Goal: Contribute content: Contribute content

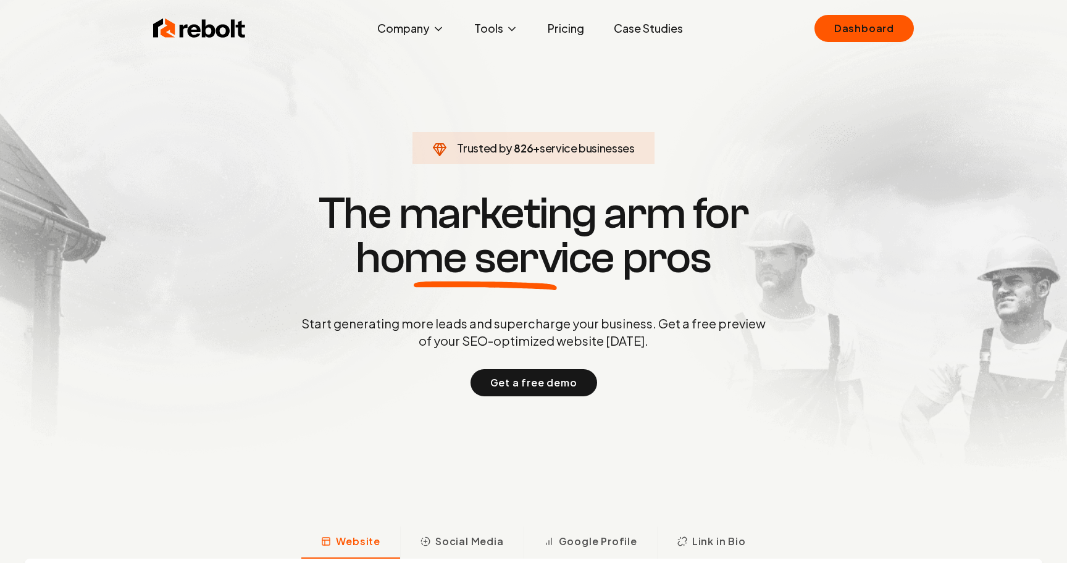
click at [747, 21] on div "Rebolt Company About Blog Jobs Tools Google Review QR Code Generator Google Bus…" at bounding box center [533, 28] width 791 height 37
click at [856, 25] on link "Dashboard" at bounding box center [864, 28] width 99 height 27
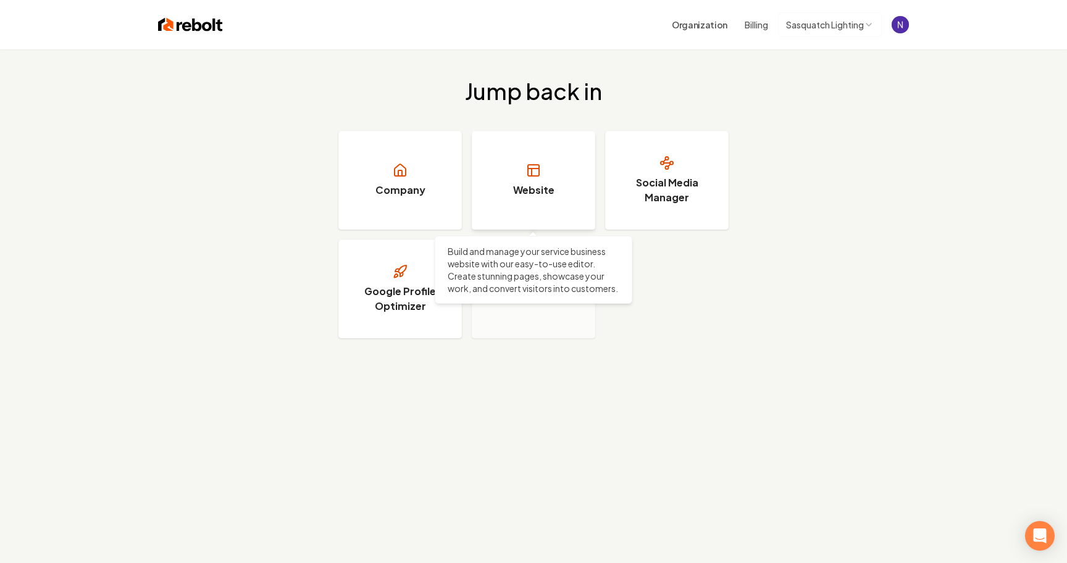
click at [545, 190] on h3 "Website" at bounding box center [533, 190] width 41 height 15
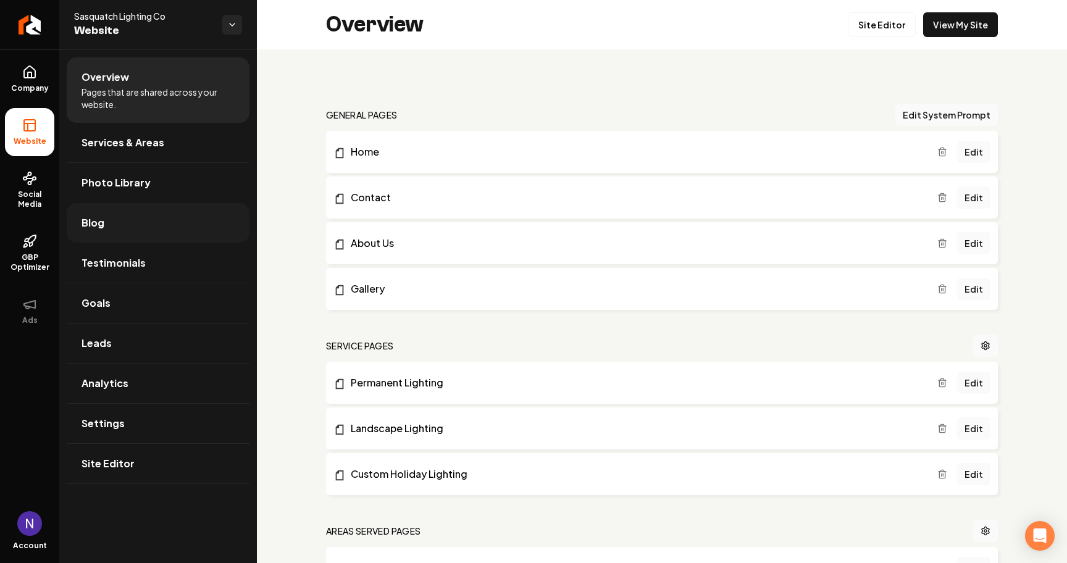
click at [161, 222] on link "Blog" at bounding box center [158, 223] width 183 height 40
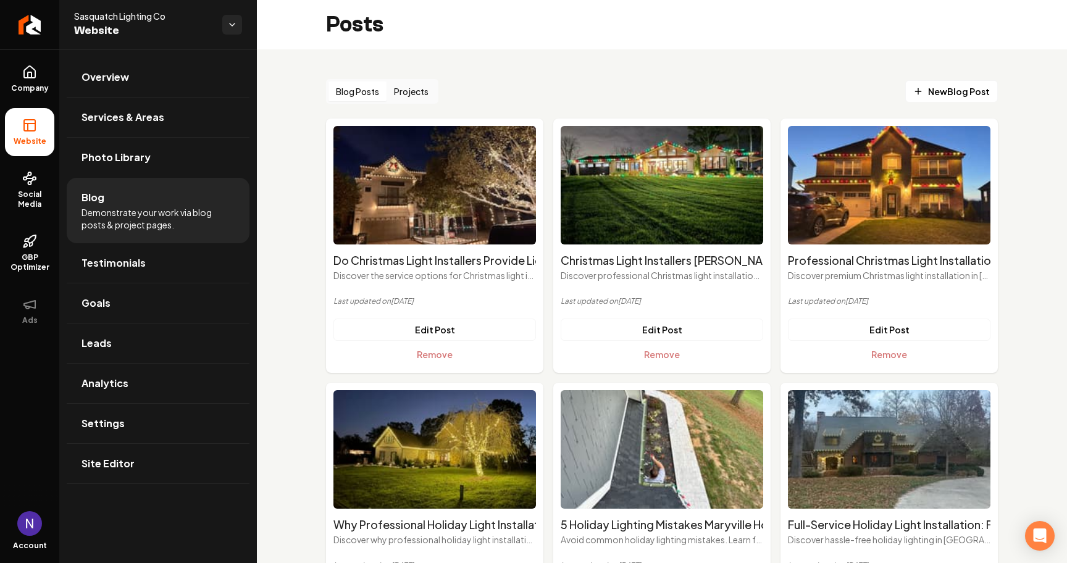
click at [942, 79] on div "Blog Posts Projects New Blog Post" at bounding box center [662, 91] width 672 height 25
click at [943, 86] on span "New Blog Post" at bounding box center [952, 91] width 77 height 13
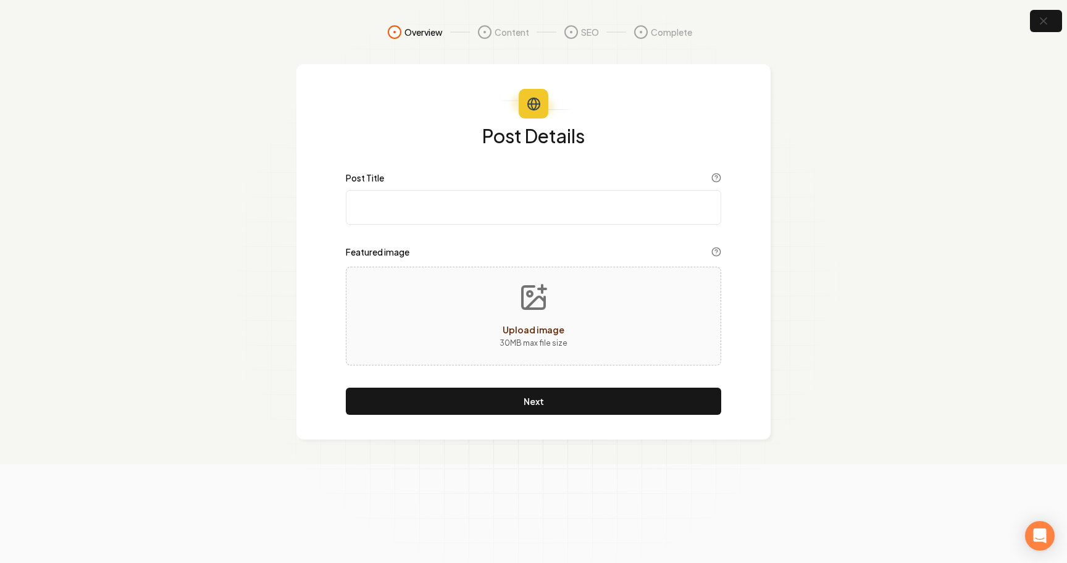
click at [528, 192] on input "Post Title" at bounding box center [534, 207] width 376 height 35
paste input "Professional Christmas Light Installation vs DIY: Cost and Safety Comparison Fa…"
type input "Professional Christmas Light Installation vs DIY: Cost and Safety Comparison Fa…"
click at [498, 322] on button "Upload image 30 MB max file size" at bounding box center [534, 316] width 88 height 86
click at [547, 320] on button "Upload image 30 MB max file size" at bounding box center [534, 316] width 88 height 86
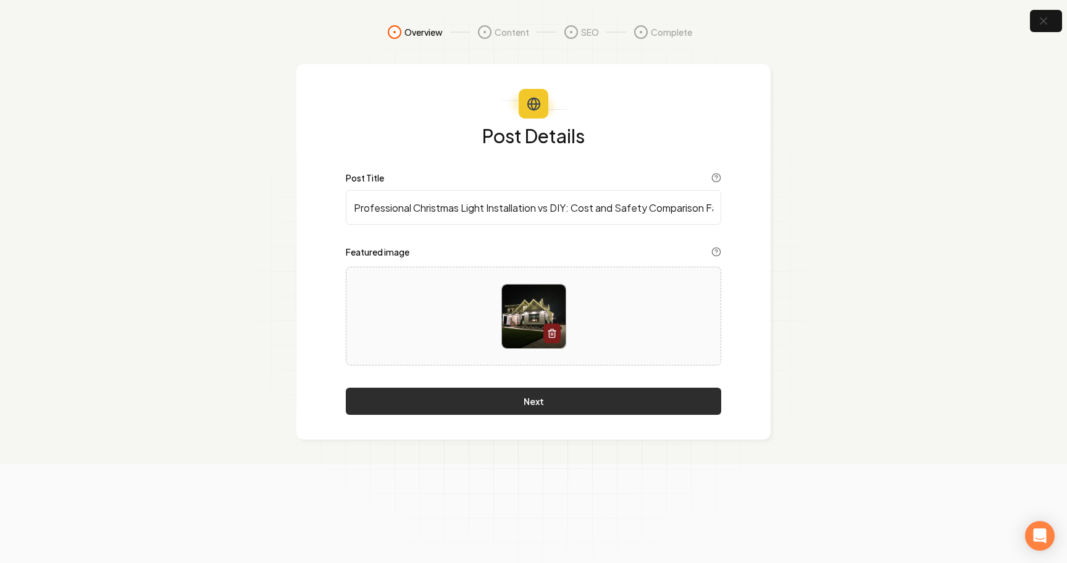
click at [460, 390] on button "Next" at bounding box center [534, 401] width 376 height 27
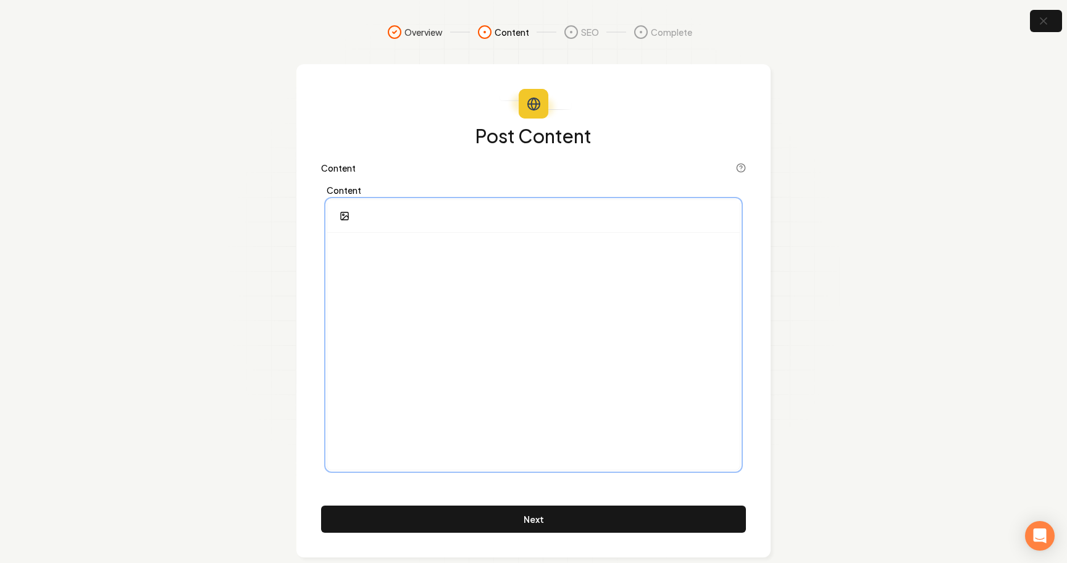
click at [562, 292] on div at bounding box center [533, 351] width 413 height 237
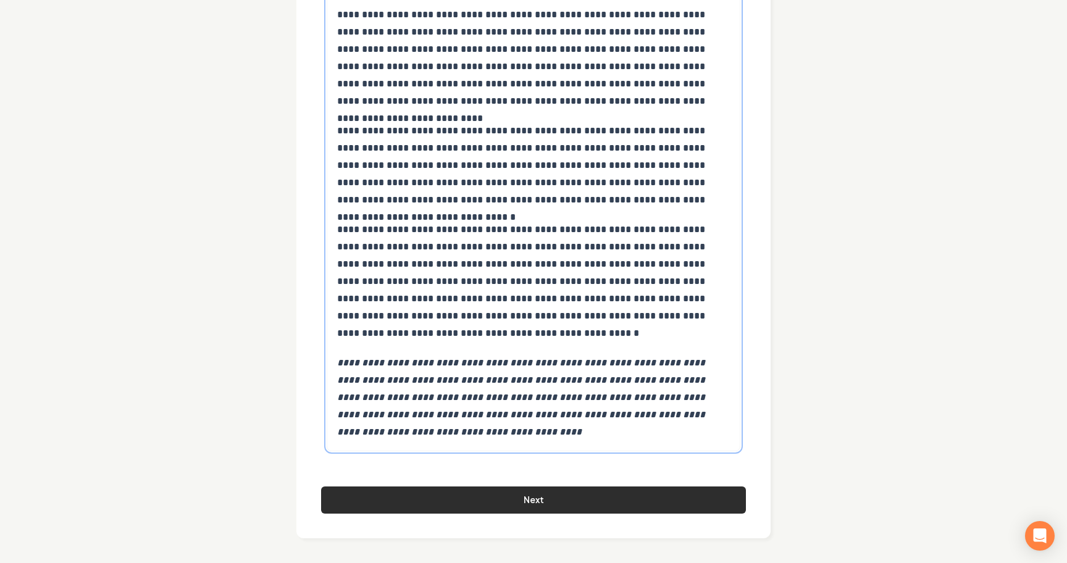
scroll to position [8019, 0]
click at [543, 504] on button "Next" at bounding box center [533, 500] width 425 height 27
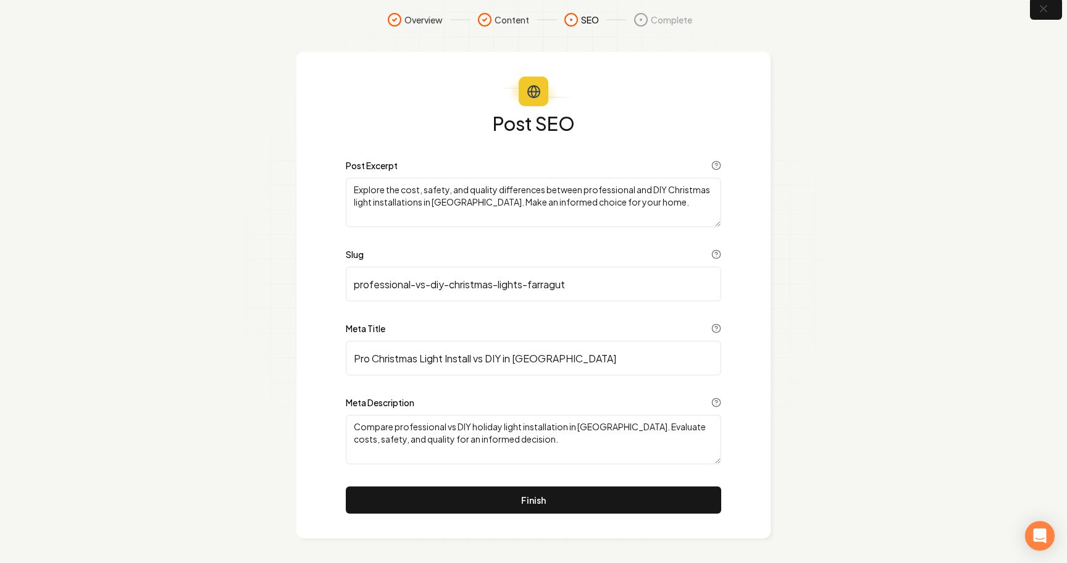
scroll to position [12, 0]
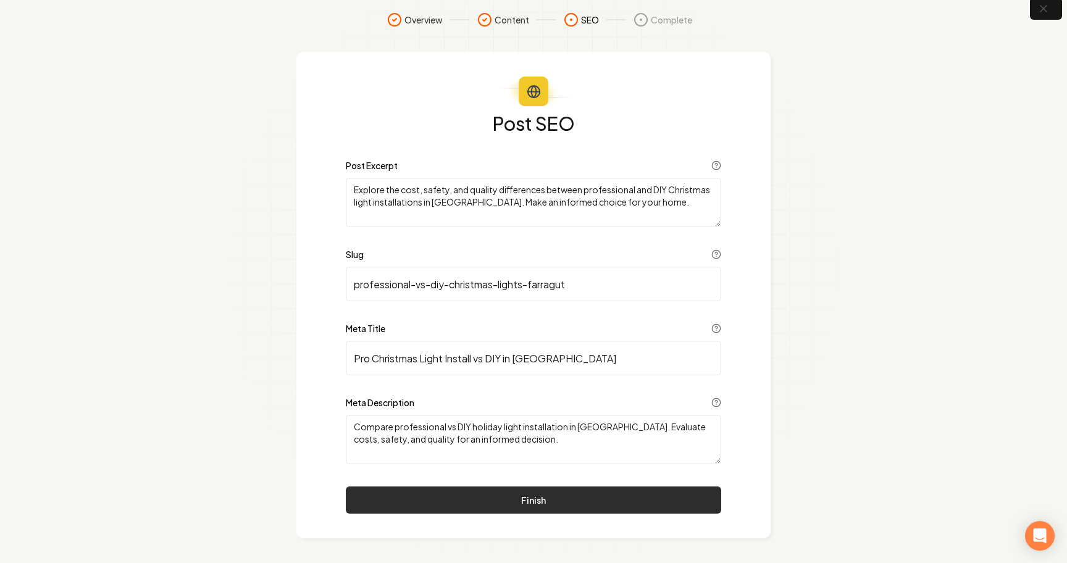
click at [558, 501] on button "Finish" at bounding box center [534, 500] width 376 height 27
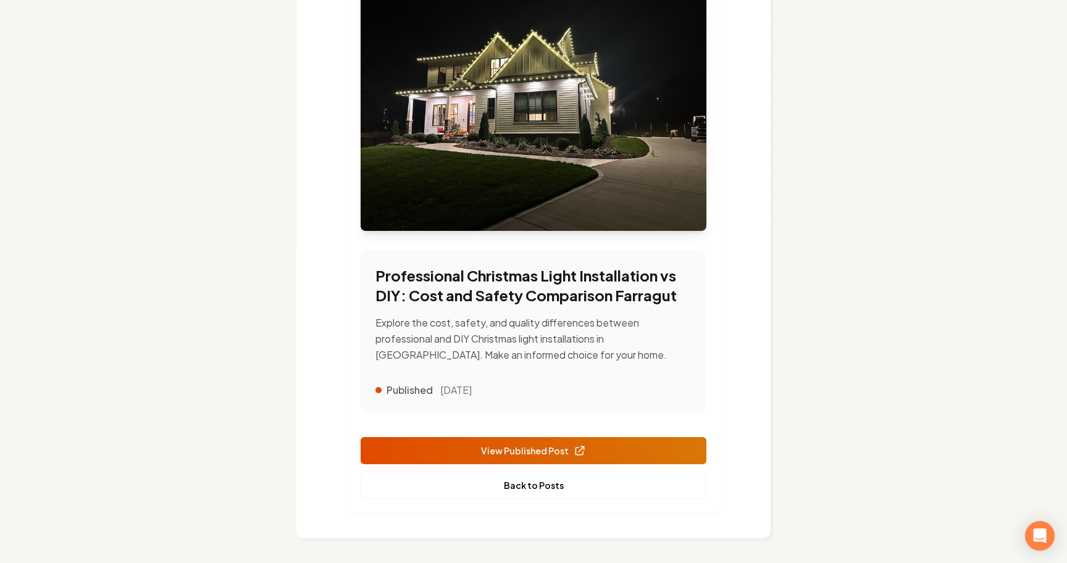
scroll to position [224, 0]
click at [537, 486] on link "Back to Posts" at bounding box center [534, 485] width 346 height 27
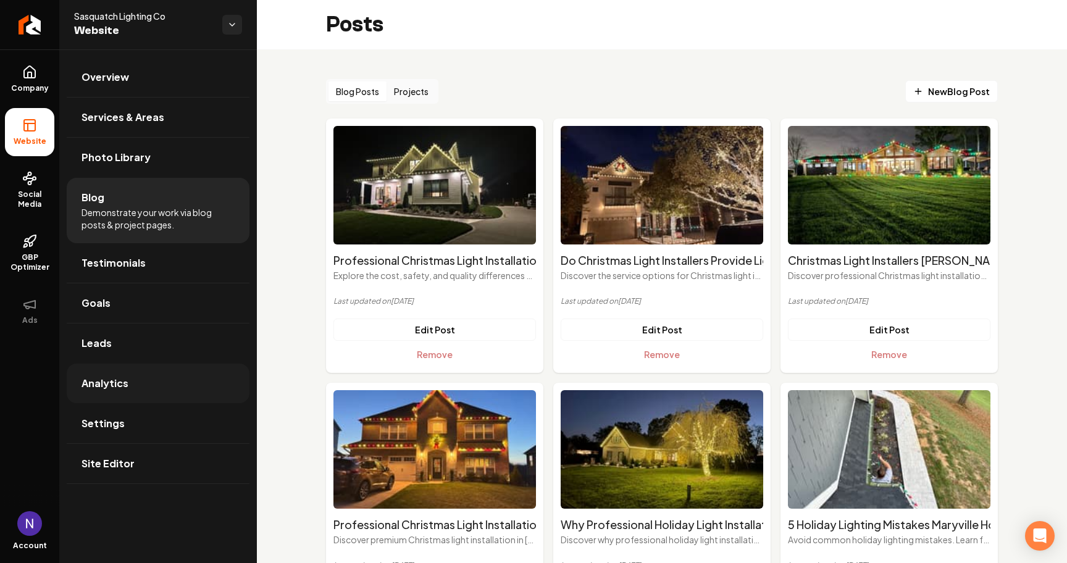
click at [172, 386] on link "Analytics" at bounding box center [158, 384] width 183 height 40
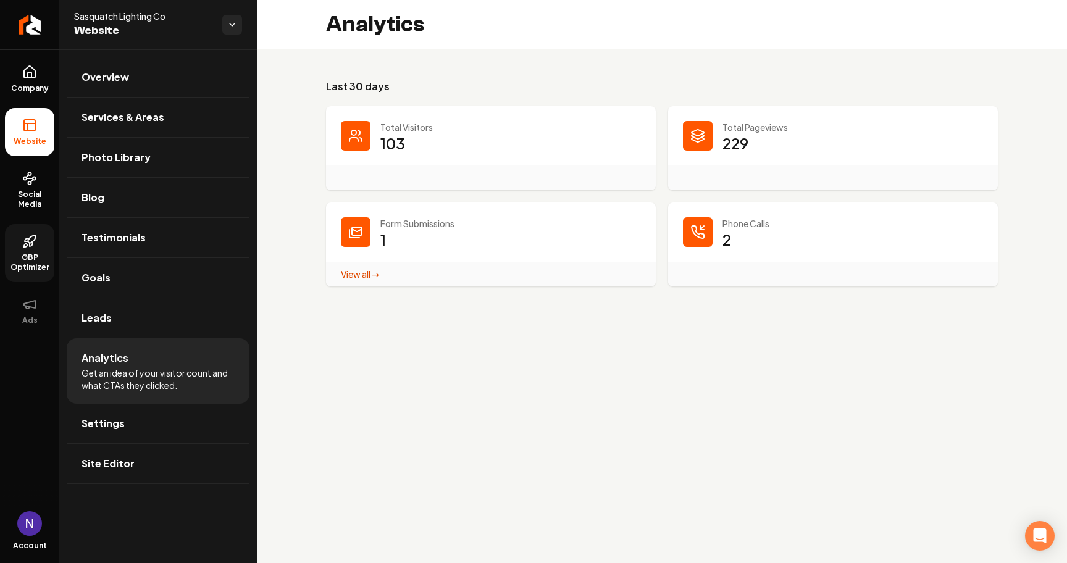
click at [25, 255] on span "GBP Optimizer" at bounding box center [29, 263] width 49 height 20
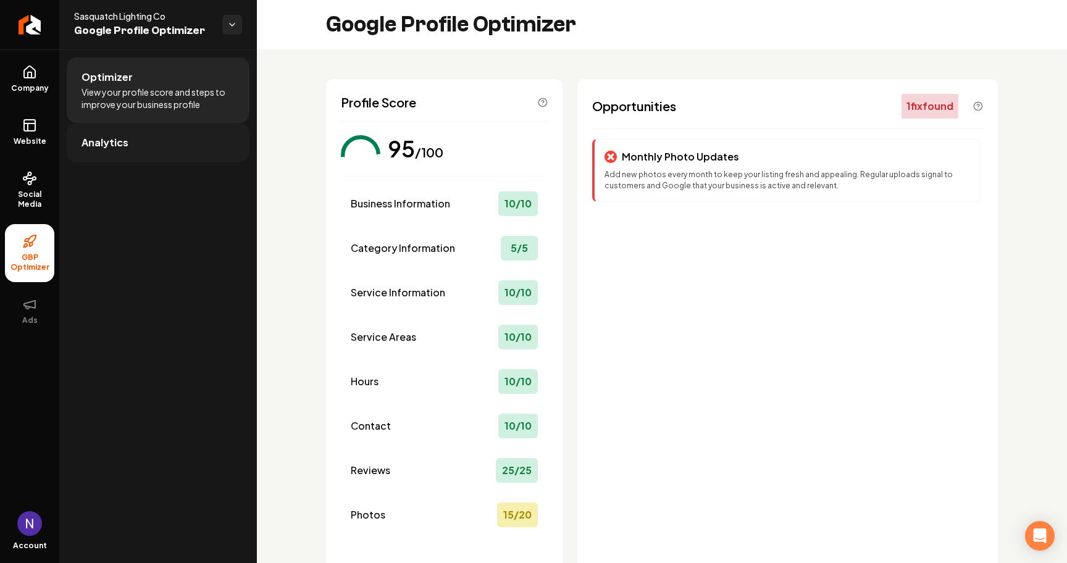
click at [167, 145] on link "Analytics" at bounding box center [158, 143] width 183 height 40
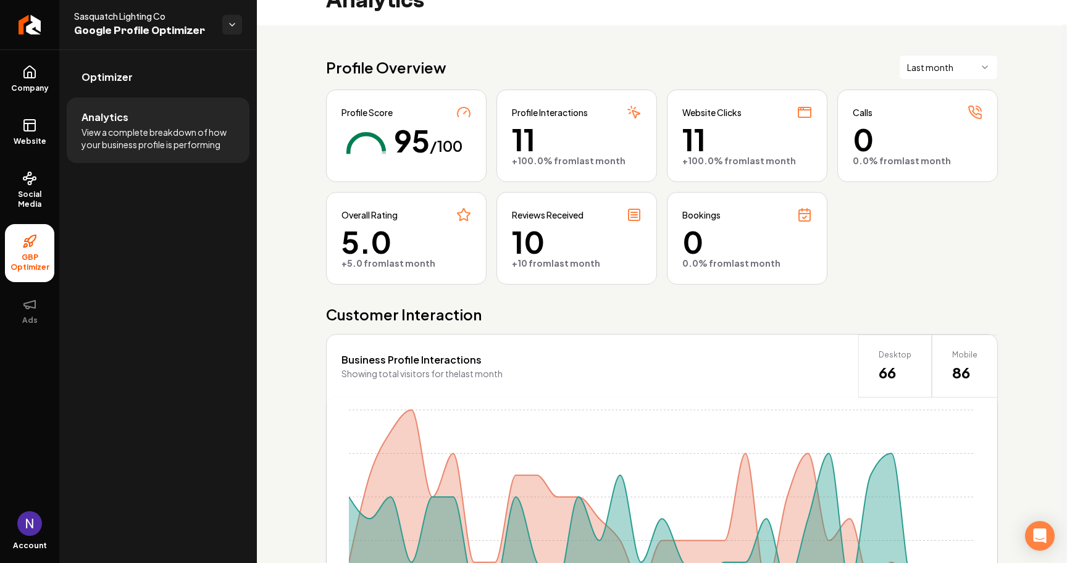
scroll to position [24, 0]
click at [38, 122] on link "Website" at bounding box center [29, 132] width 49 height 48
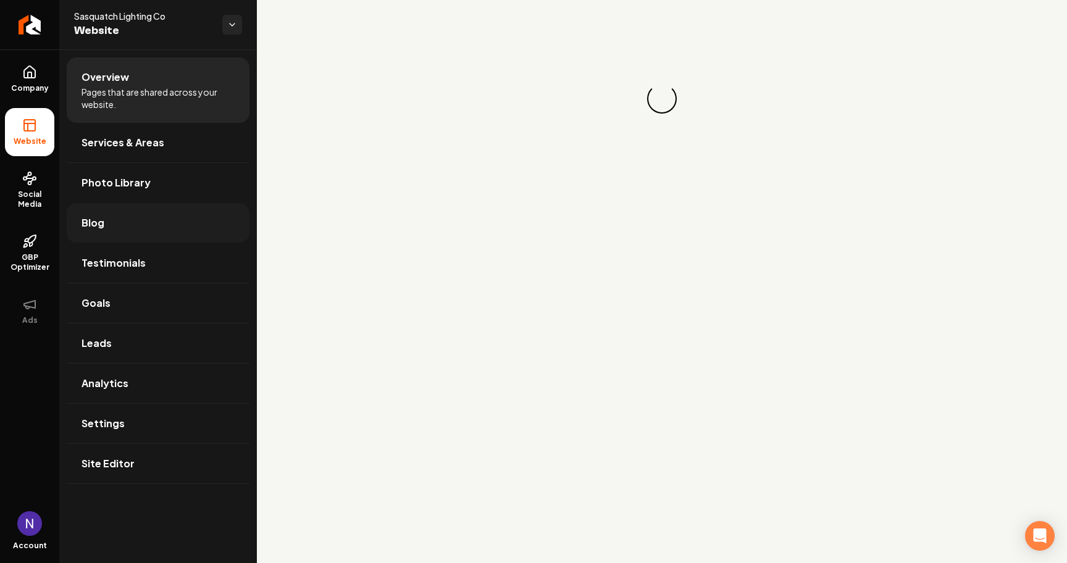
click at [144, 222] on link "Blog" at bounding box center [158, 223] width 183 height 40
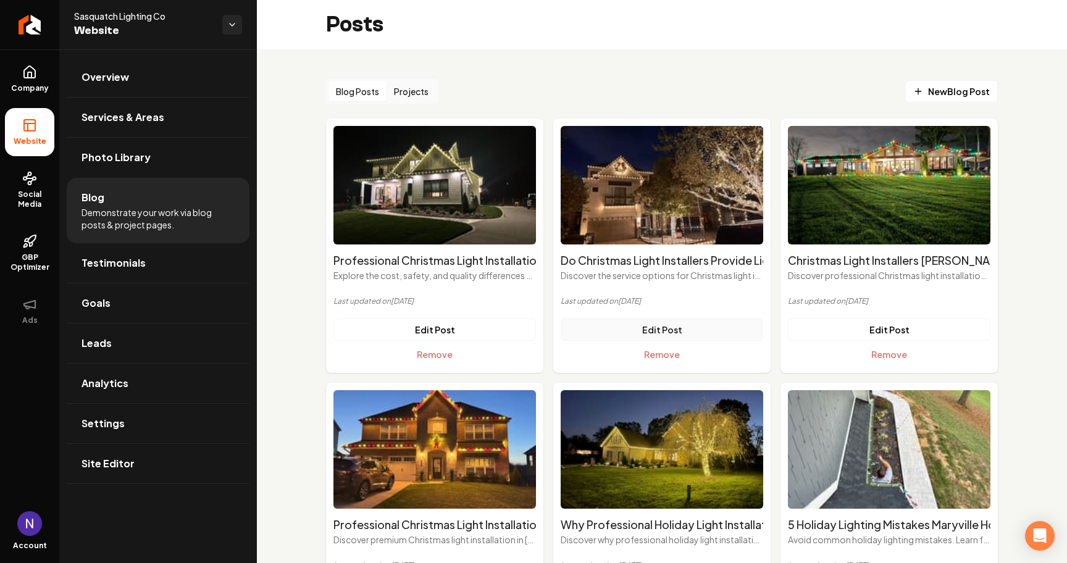
click at [669, 332] on link "Edit Post" at bounding box center [662, 330] width 203 height 22
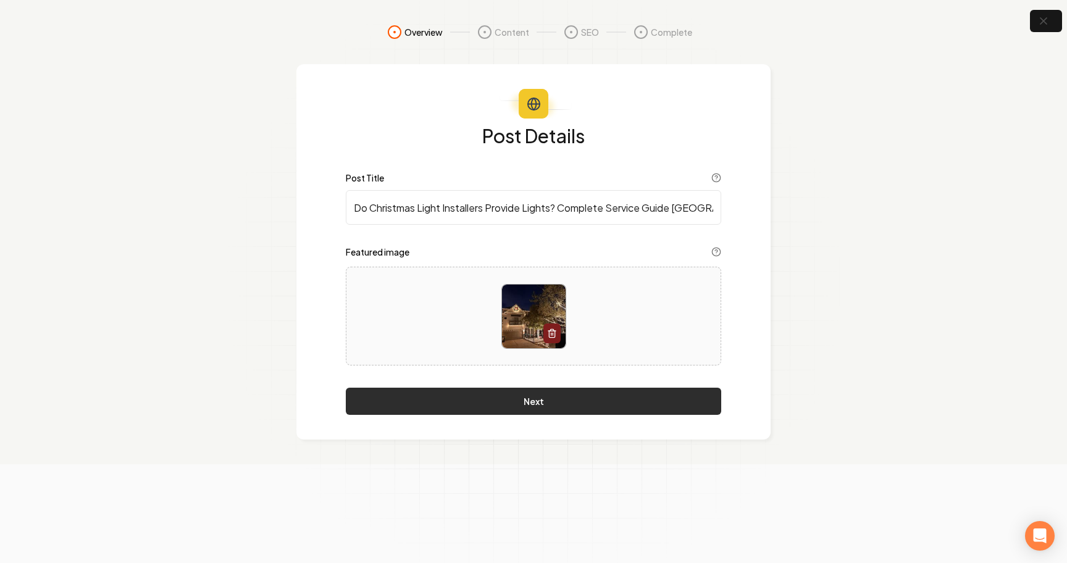
click at [558, 403] on button "Next" at bounding box center [534, 401] width 376 height 27
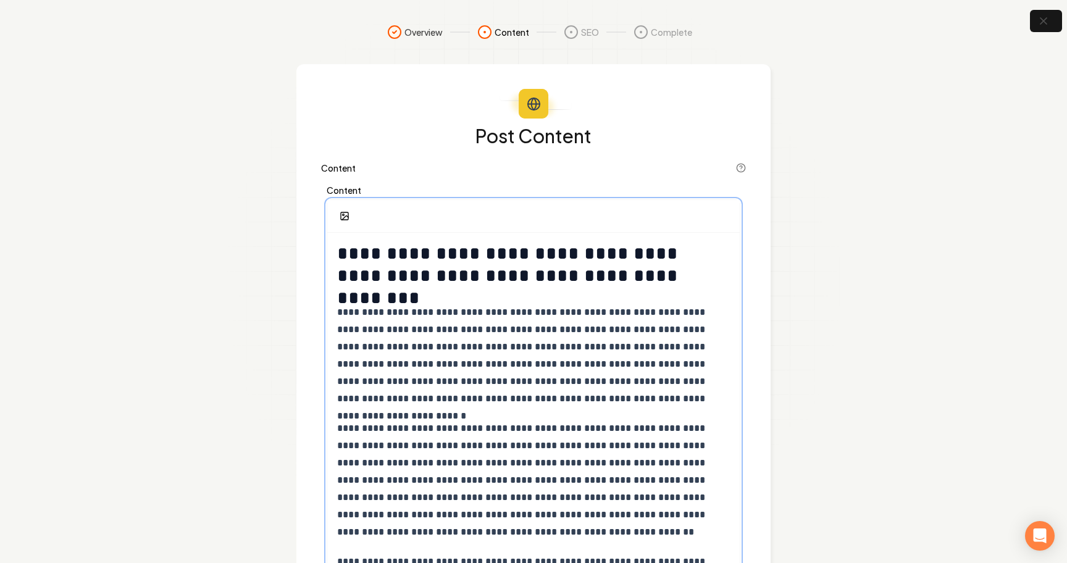
click at [463, 355] on p "**********" at bounding box center [533, 356] width 393 height 104
click at [1032, 523] on div "Open Intercom Messenger" at bounding box center [1040, 536] width 33 height 33
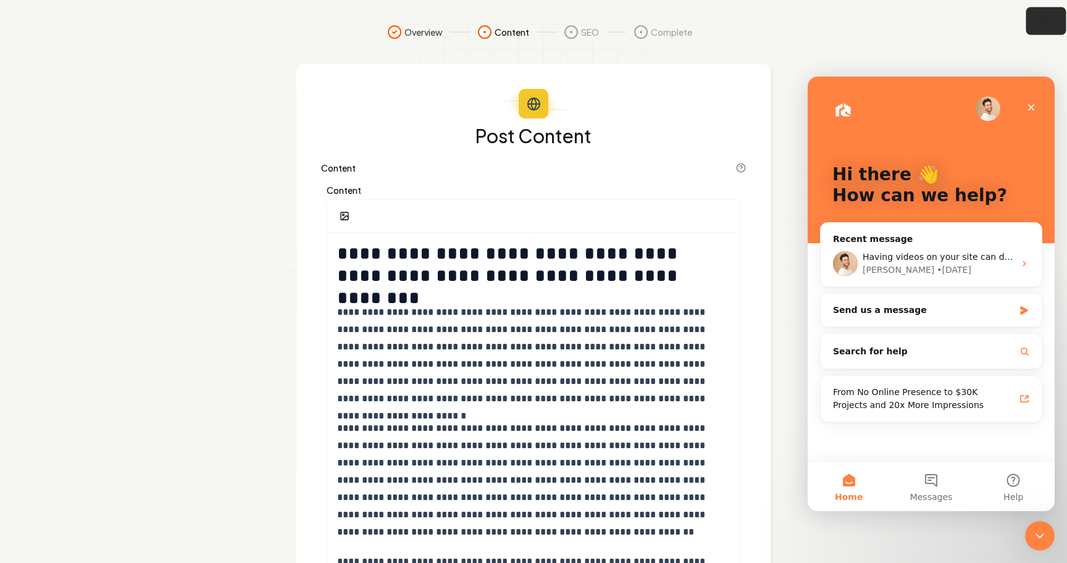
click at [1038, 17] on icon "button" at bounding box center [1043, 21] width 15 height 15
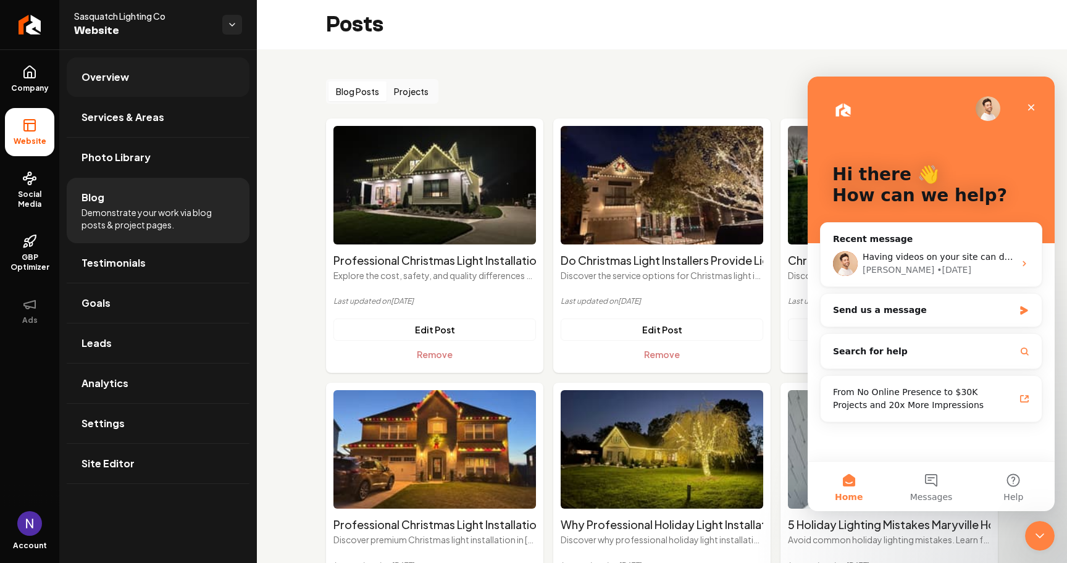
click at [161, 73] on link "Overview" at bounding box center [158, 77] width 183 height 40
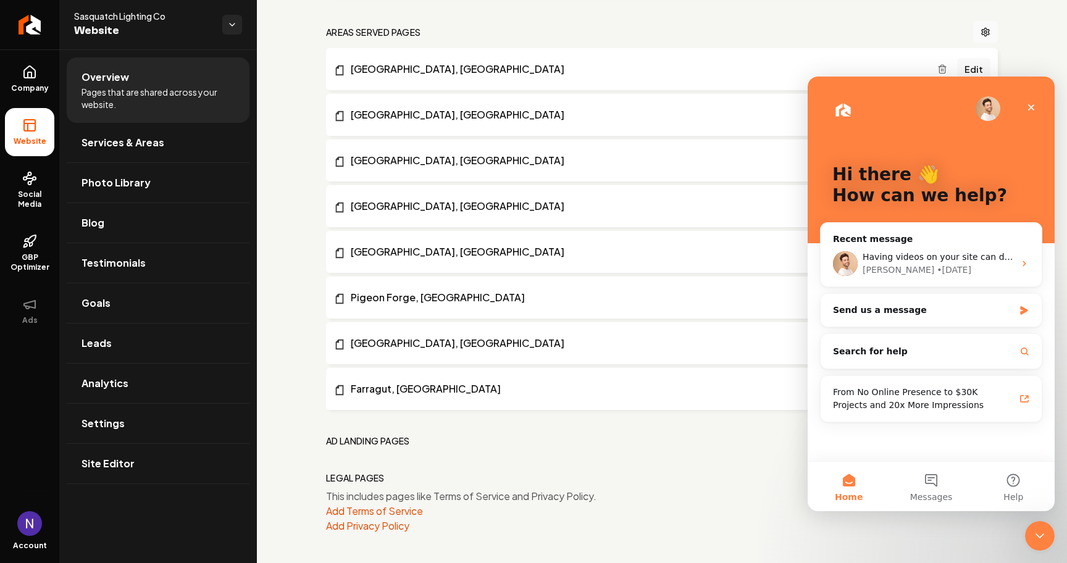
click at [383, 446] on h2 "Ad landing pages" at bounding box center [368, 441] width 84 height 12
click at [1032, 112] on icon "Close" at bounding box center [1032, 108] width 10 height 10
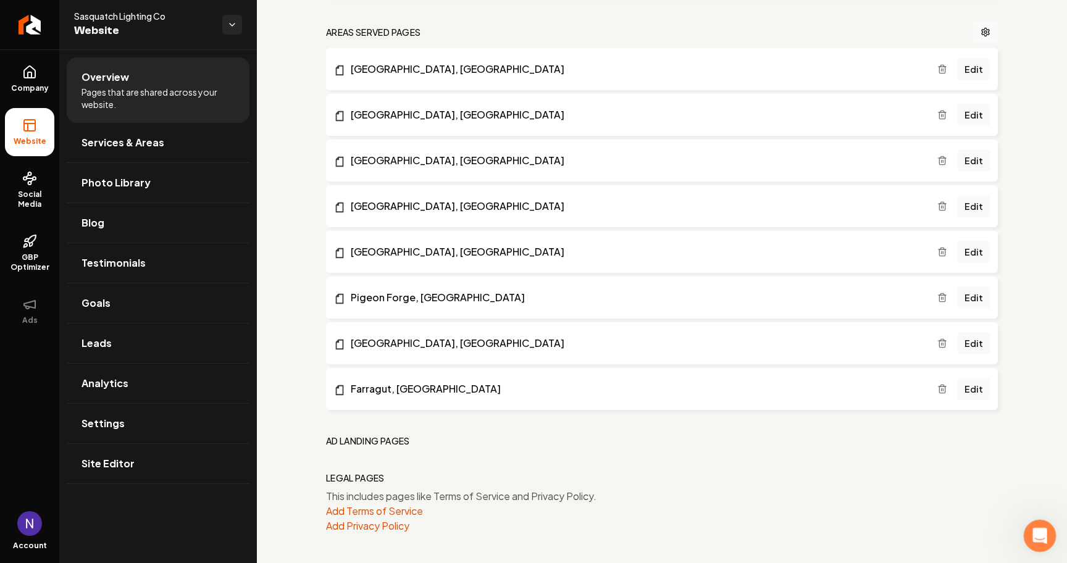
click at [1030, 527] on div "Open Intercom Messenger" at bounding box center [1038, 534] width 41 height 41
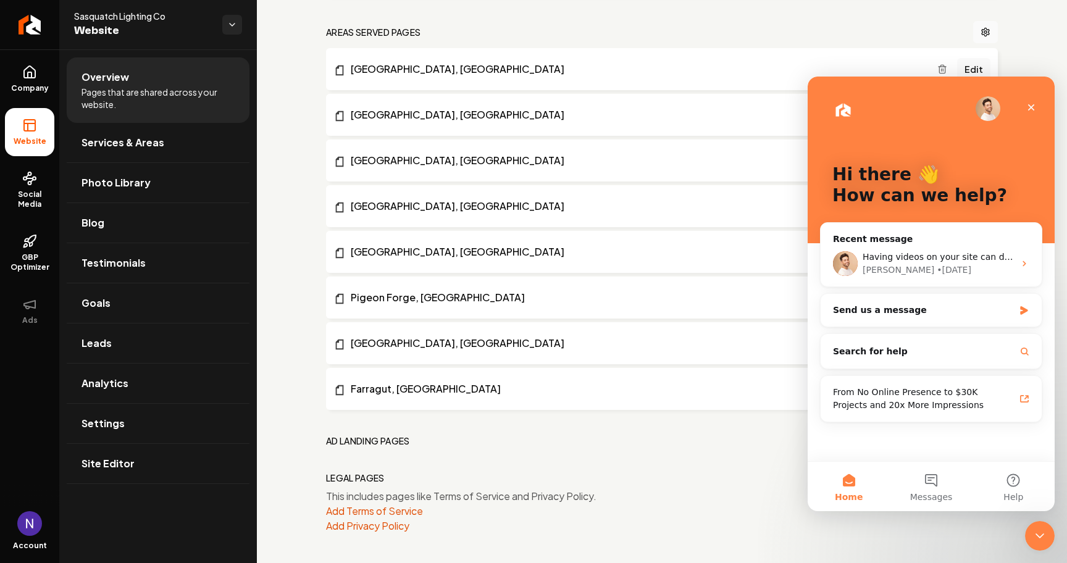
click at [400, 78] on li "Seymour, [GEOGRAPHIC_DATA] Edit" at bounding box center [662, 69] width 672 height 42
click at [383, 386] on link "Farragut, [GEOGRAPHIC_DATA]" at bounding box center [636, 389] width 604 height 15
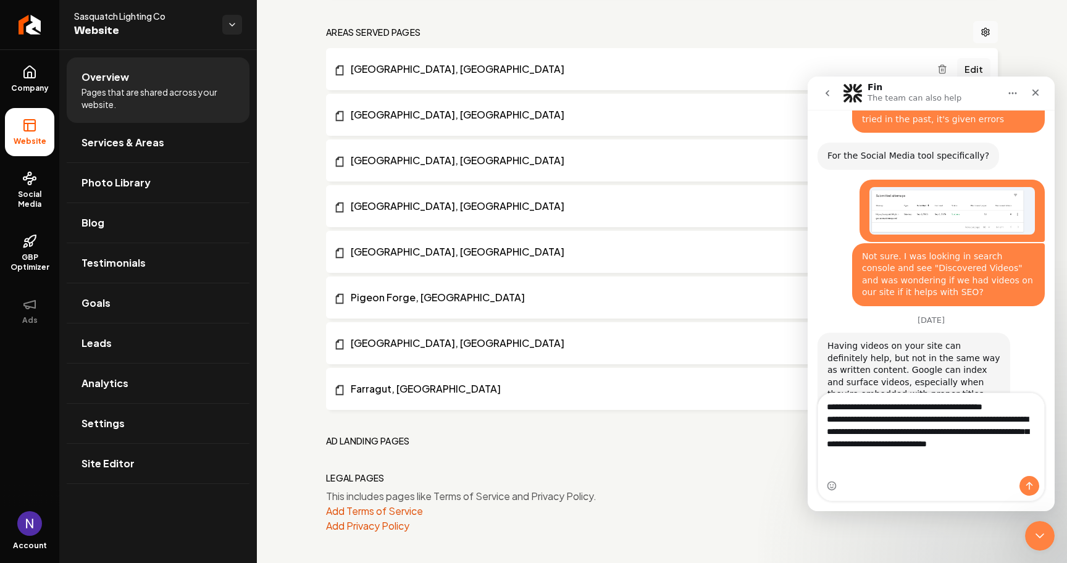
scroll to position [668, 0]
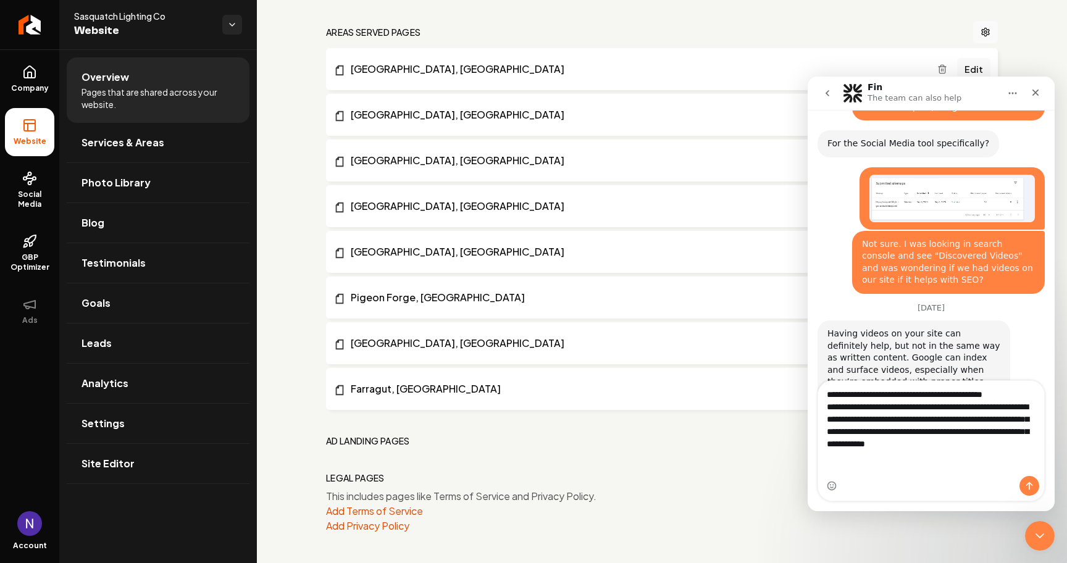
type textarea "**********"
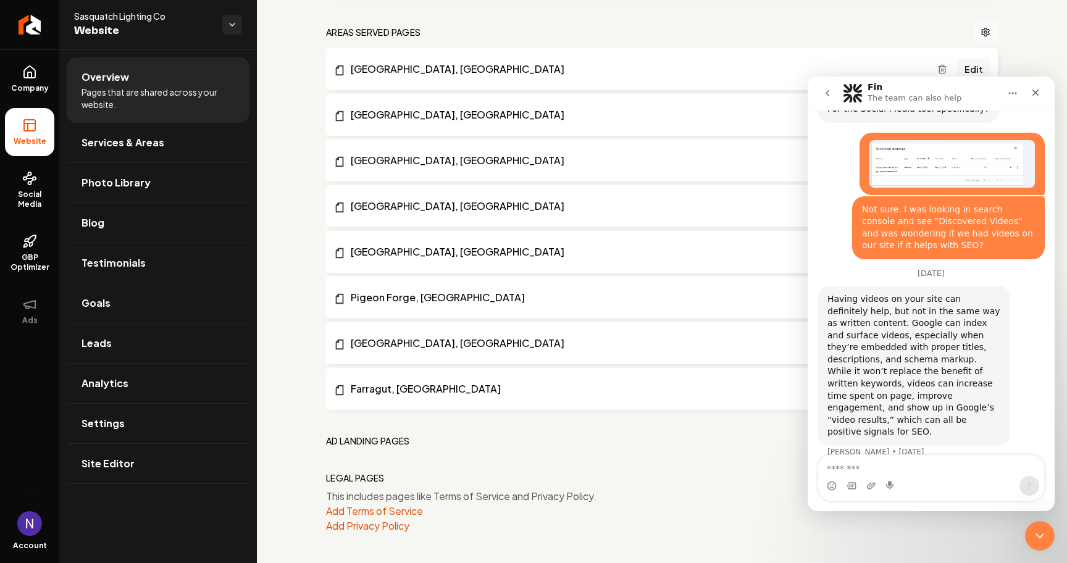
scroll to position [754, 0]
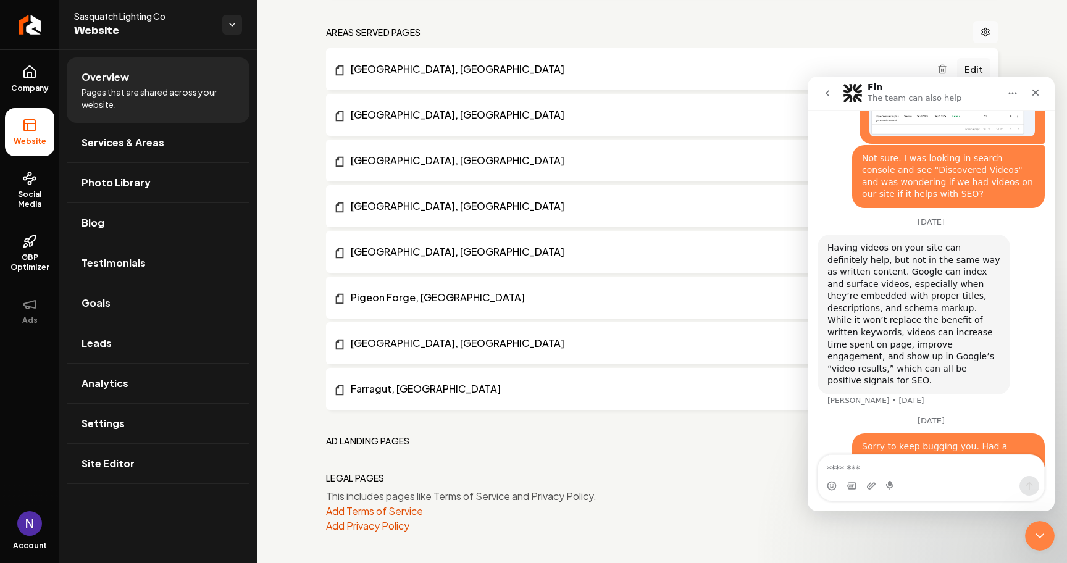
type textarea "*"
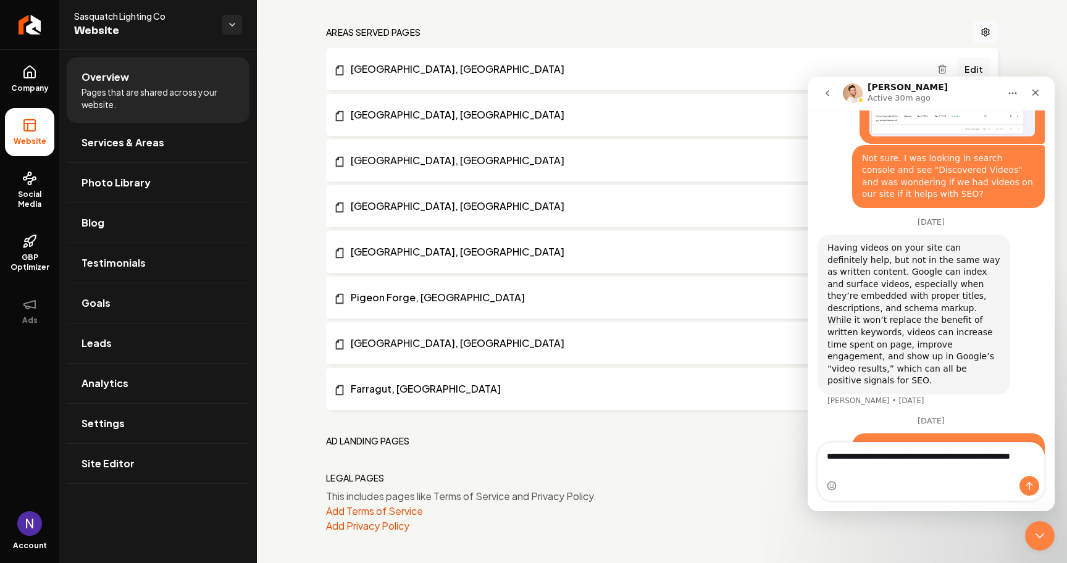
scroll to position [767, 0]
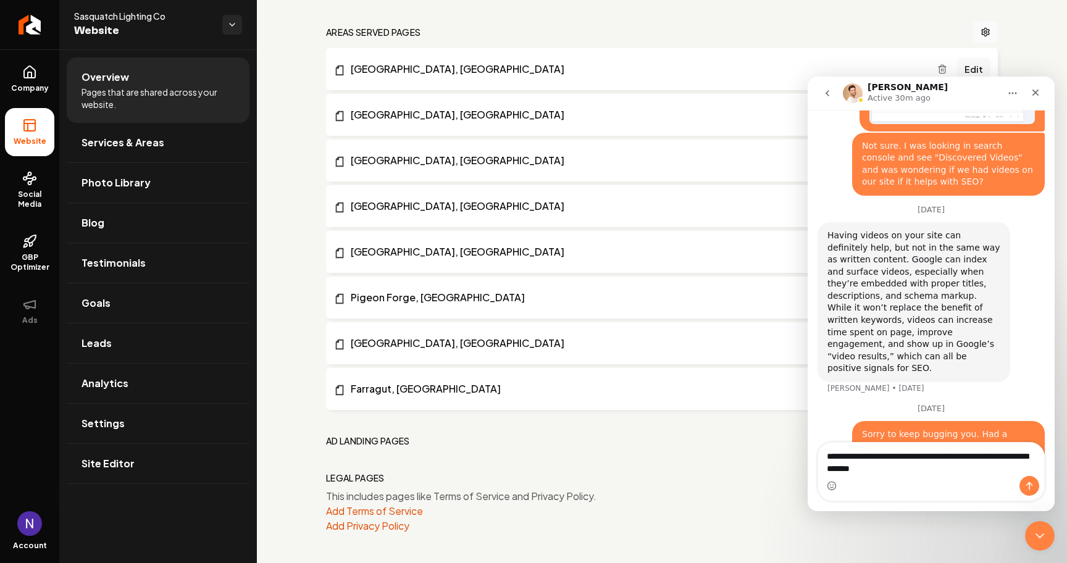
type textarea "**********"
